Goal: Information Seeking & Learning: Understand process/instructions

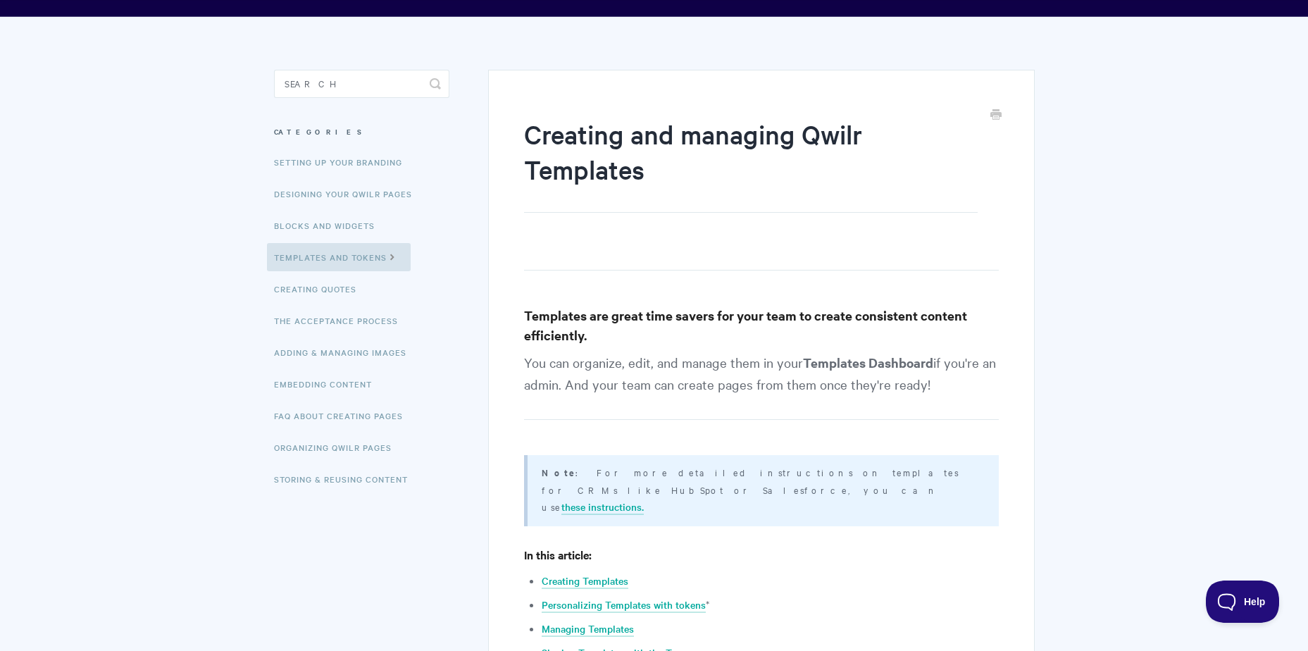
scroll to position [141, 0]
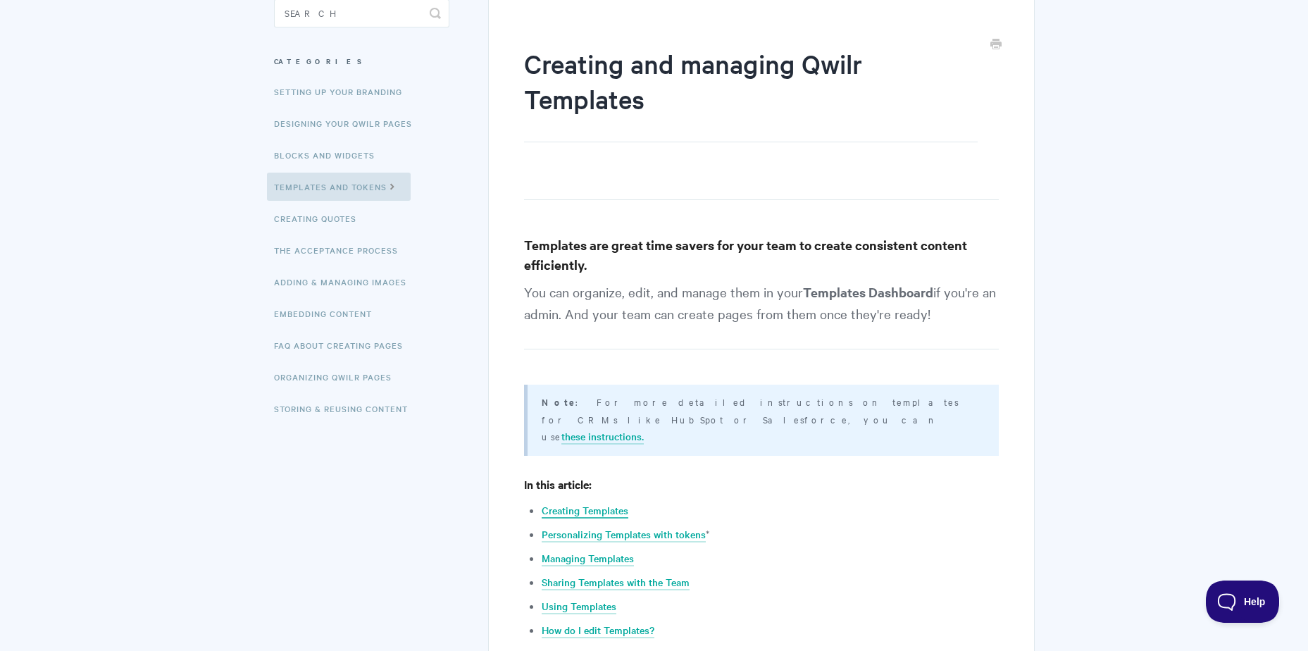
click at [618, 503] on link "Creating Templates" at bounding box center [585, 510] width 87 height 15
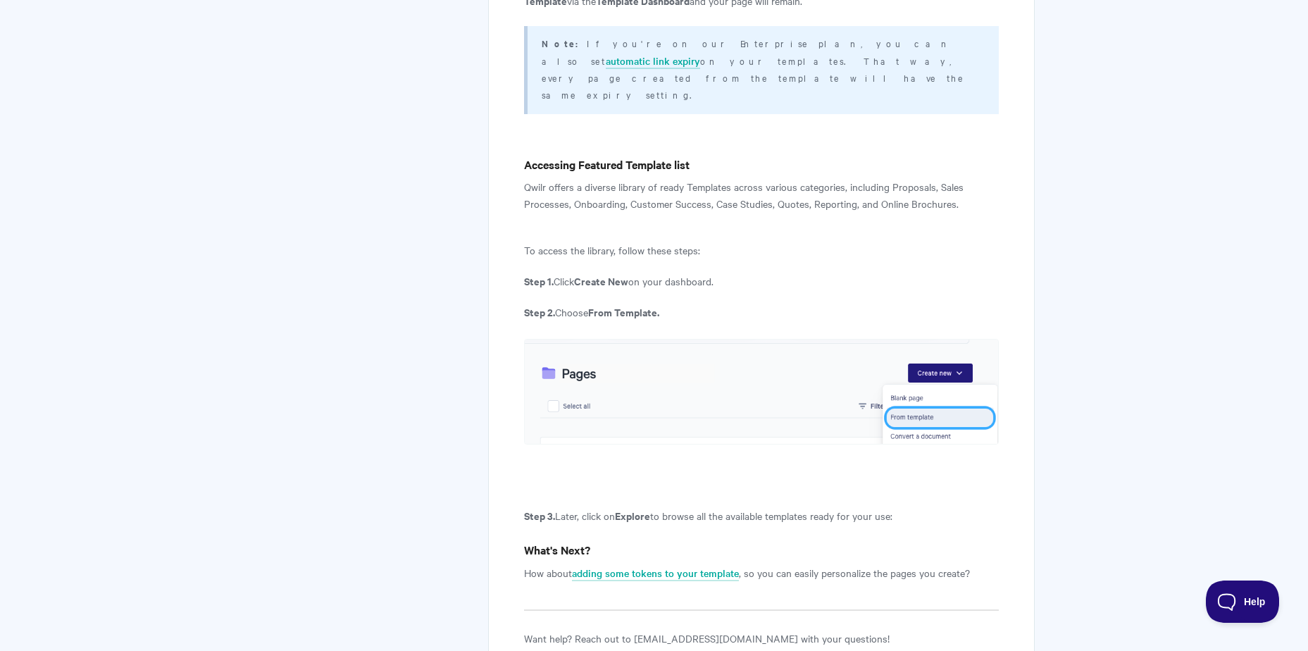
scroll to position [5412, 0]
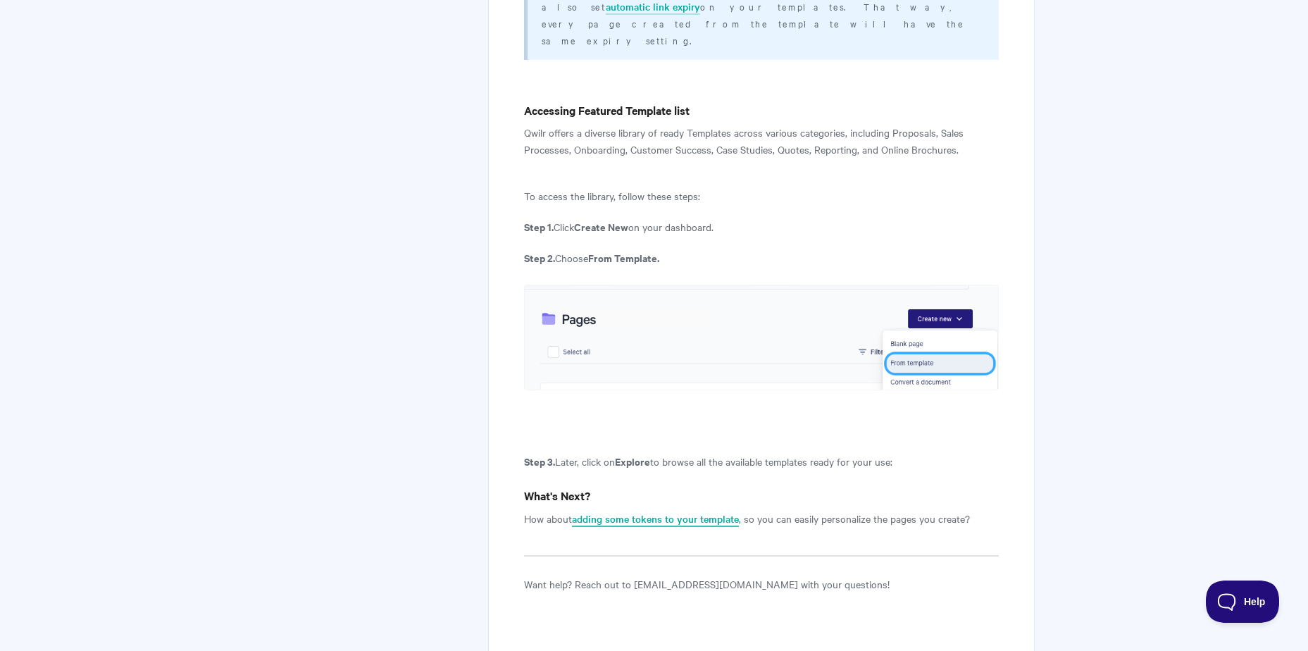
click at [697, 511] on link "adding some tokens to your template" at bounding box center [655, 518] width 167 height 15
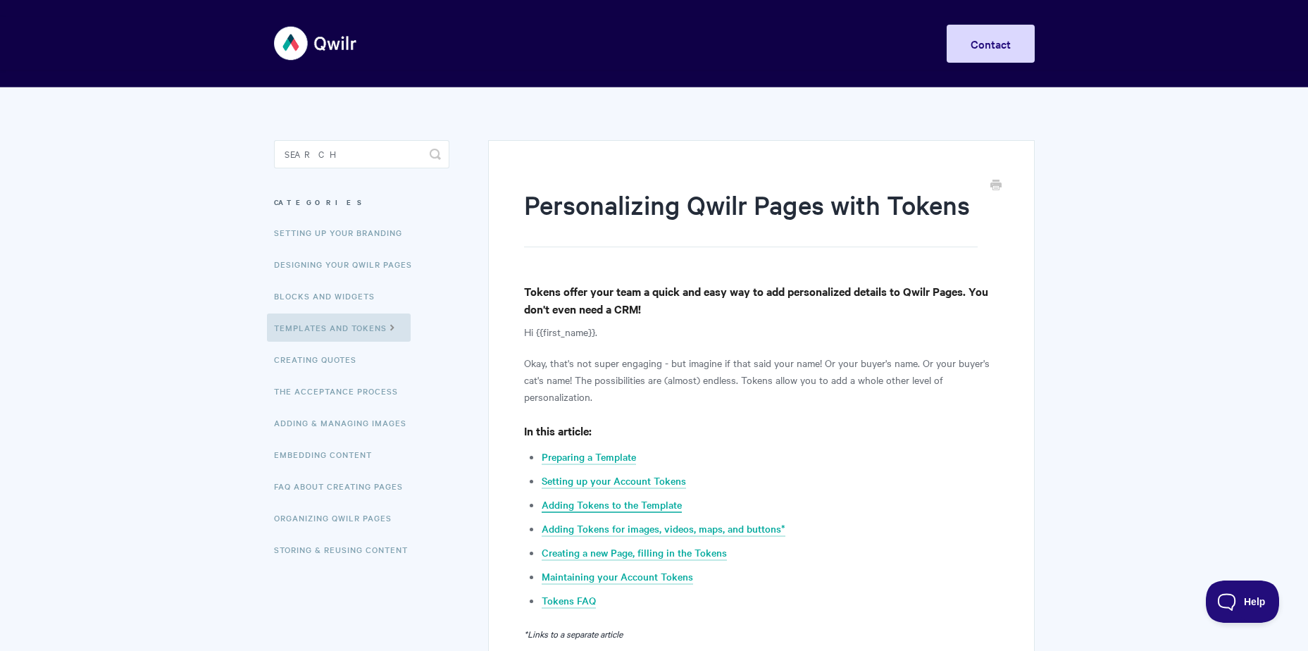
click at [651, 504] on link "Adding Tokens to the Template" at bounding box center [612, 504] width 140 height 15
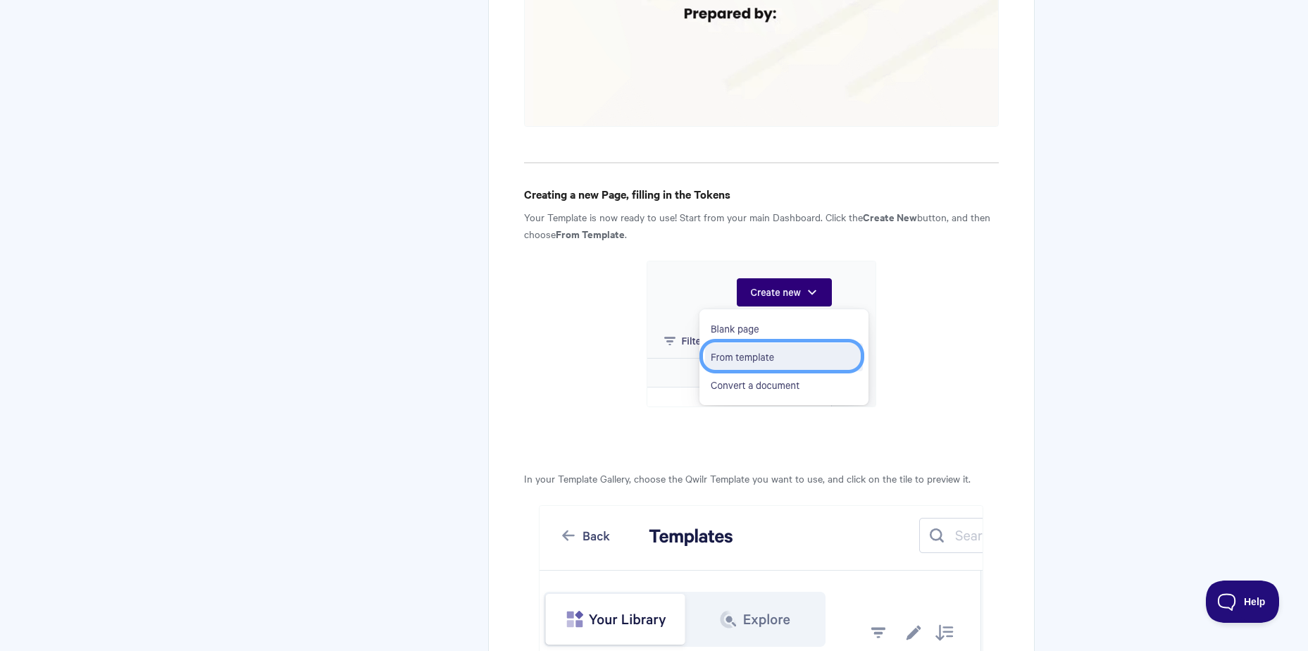
scroll to position [3279, 0]
